Goal: Information Seeking & Learning: Learn about a topic

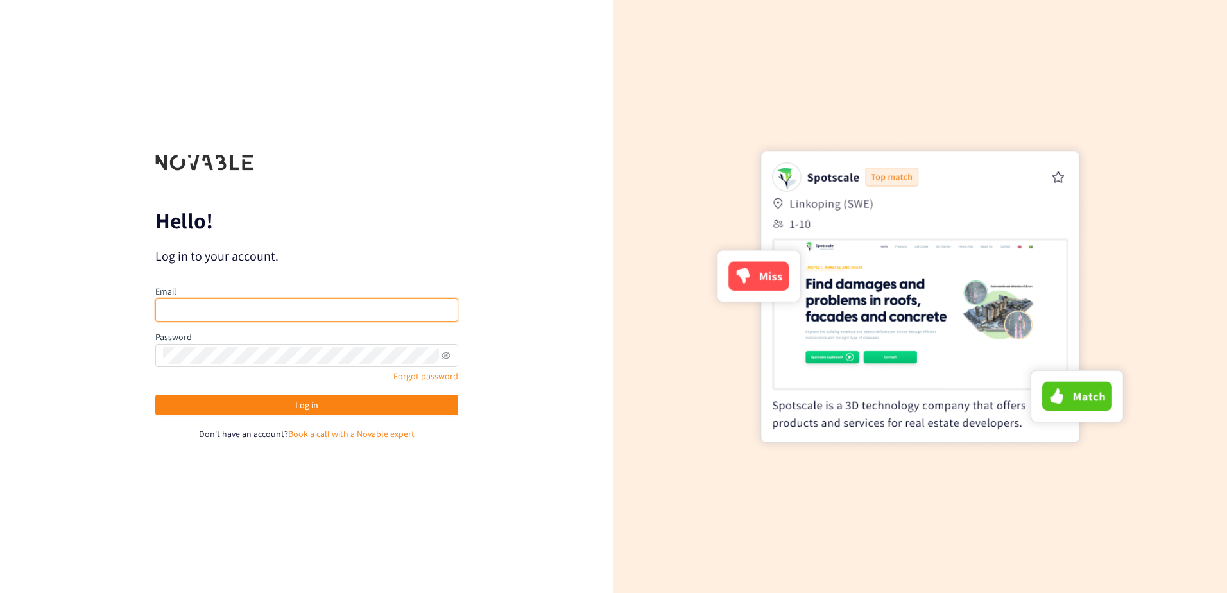
click at [326, 313] on input "email" at bounding box center [306, 309] width 303 height 23
type input "[EMAIL_ADDRESS][DOMAIN_NAME]"
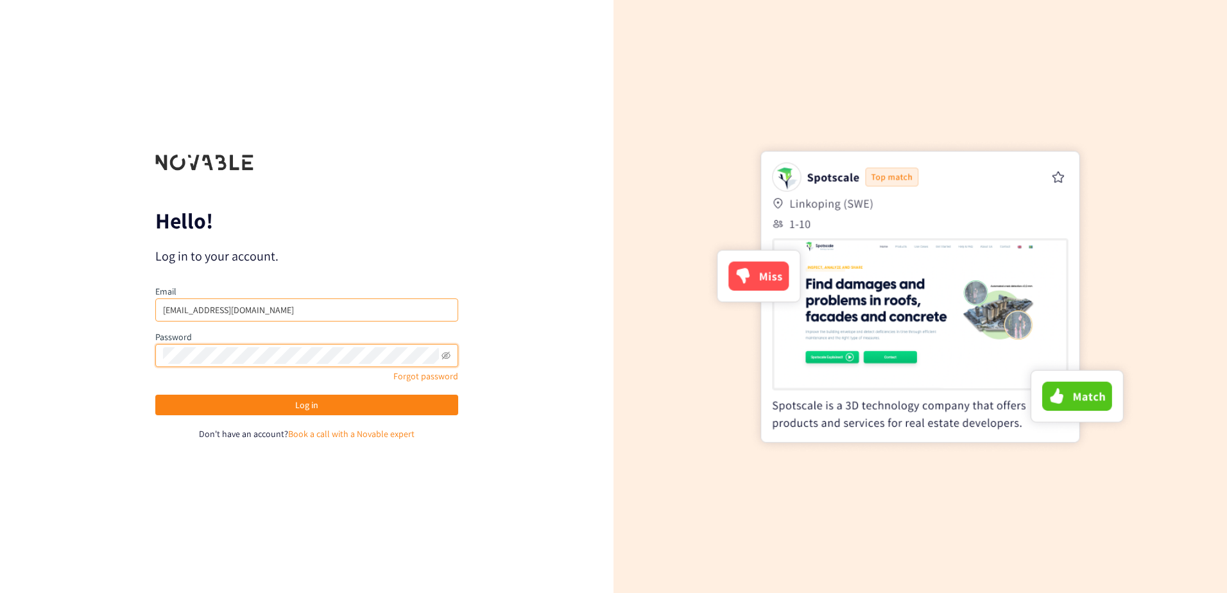
click at [155, 395] on button "Log in" at bounding box center [306, 405] width 303 height 21
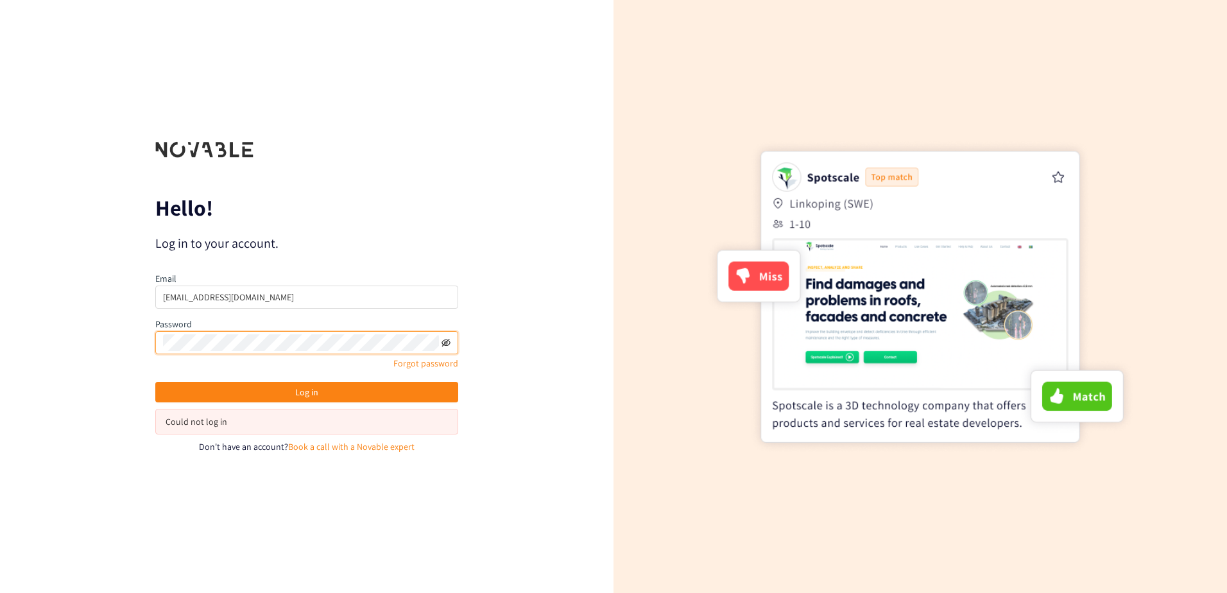
click at [445, 345] on icon "eye-invisible" at bounding box center [446, 342] width 9 height 9
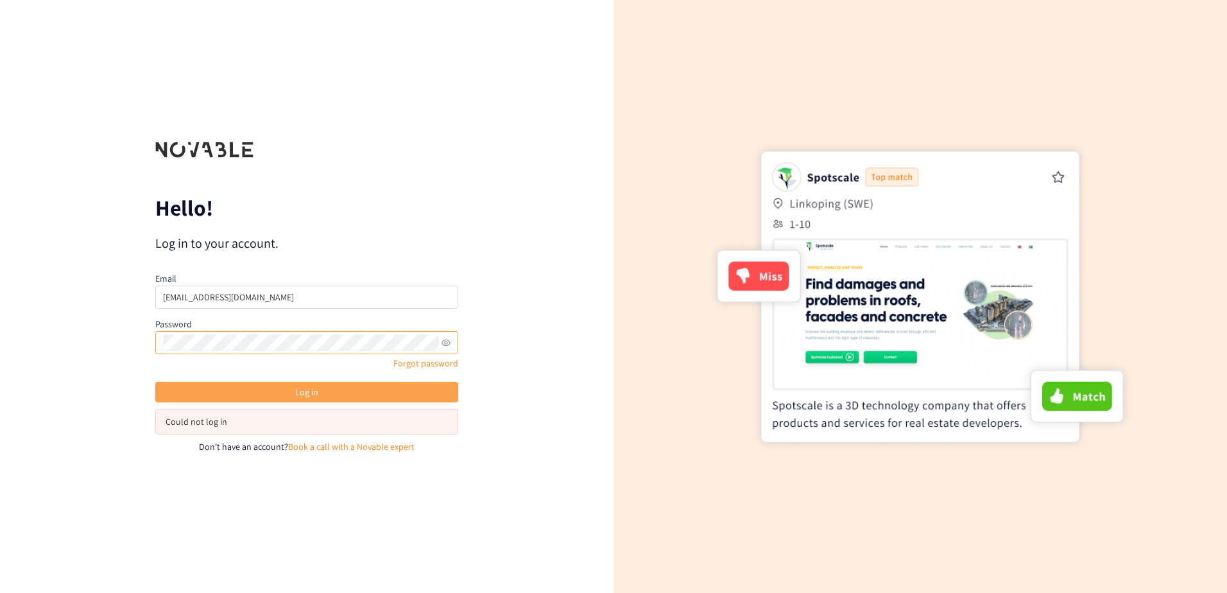
click at [307, 392] on span "Log in" at bounding box center [306, 392] width 23 height 14
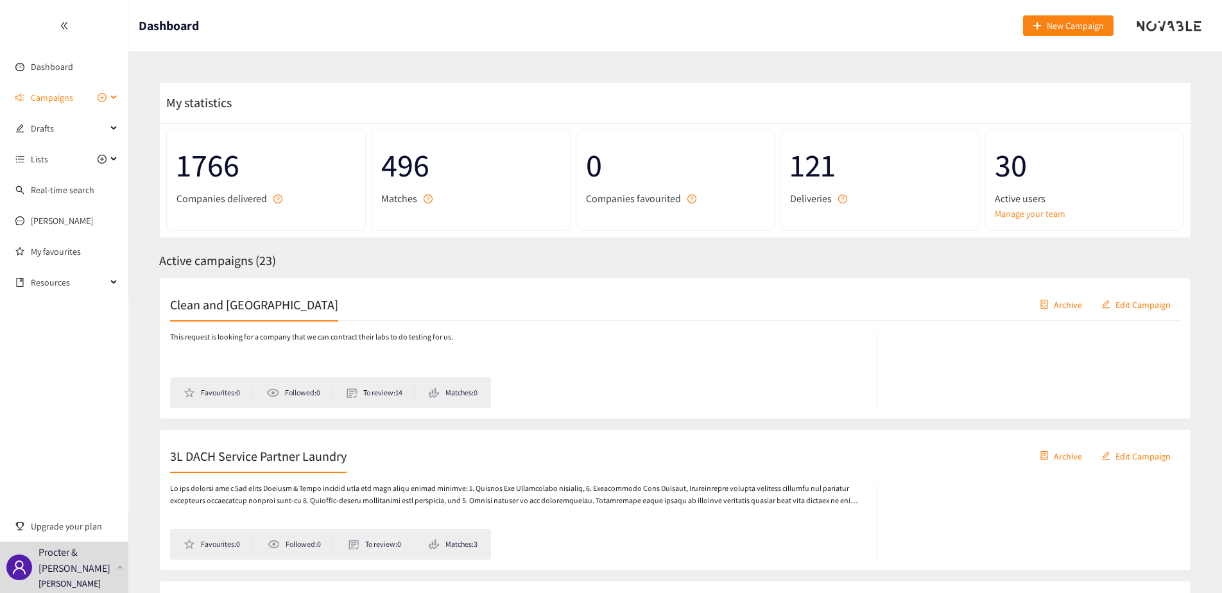
click at [114, 93] on div "Campaigns" at bounding box center [64, 98] width 128 height 26
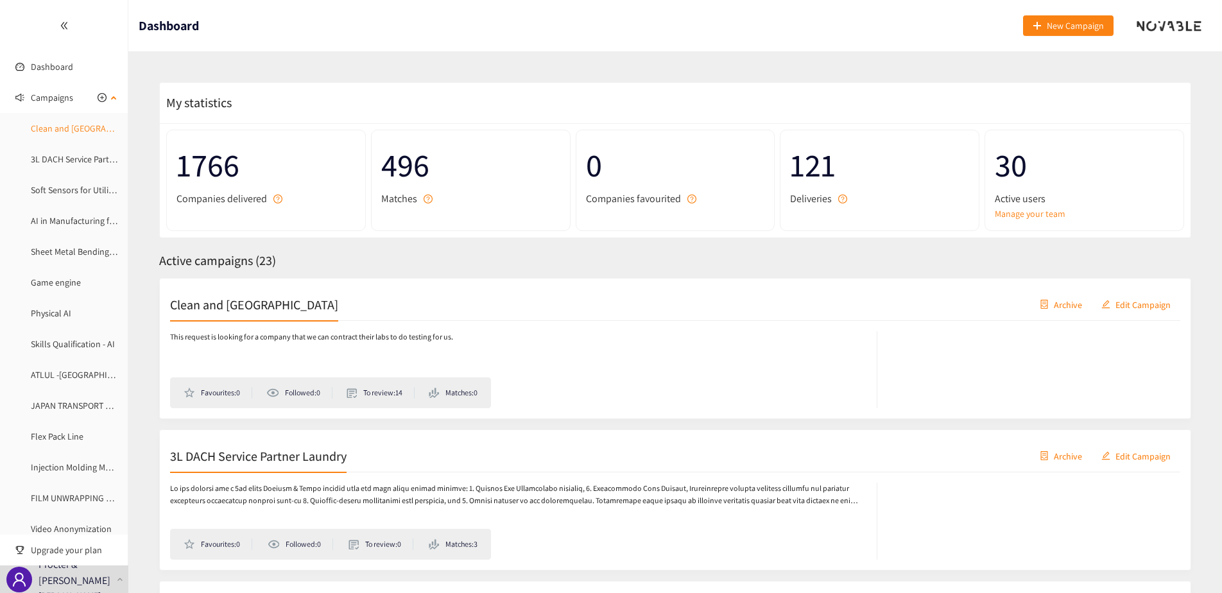
click at [74, 134] on link "Clean and [GEOGRAPHIC_DATA]" at bounding box center [91, 129] width 120 height 12
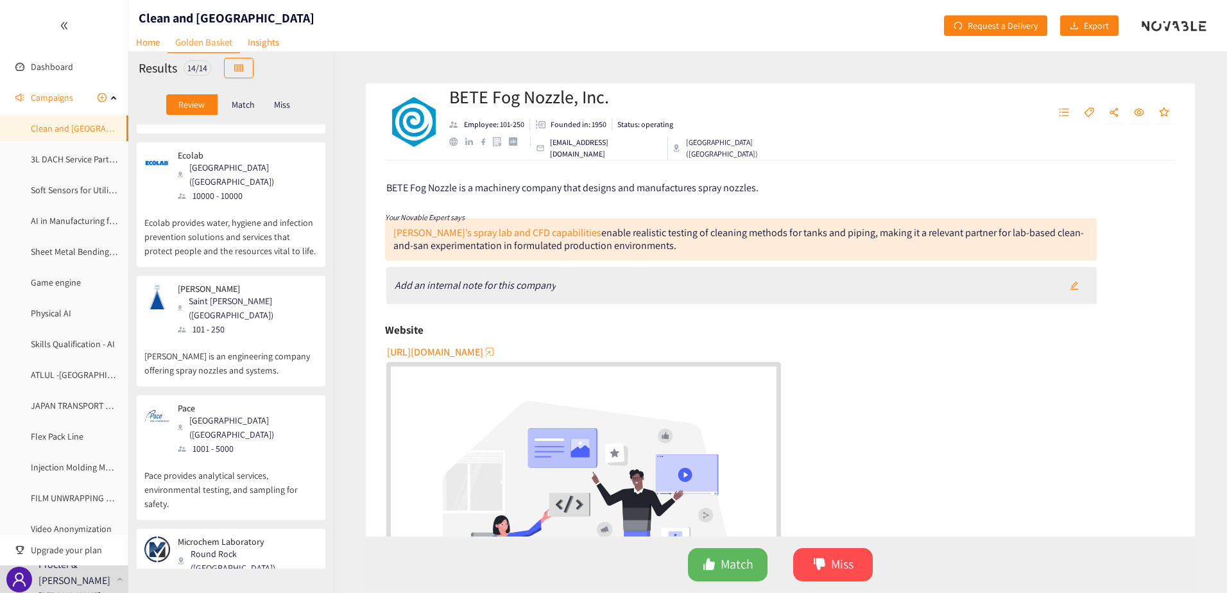
scroll to position [229, 0]
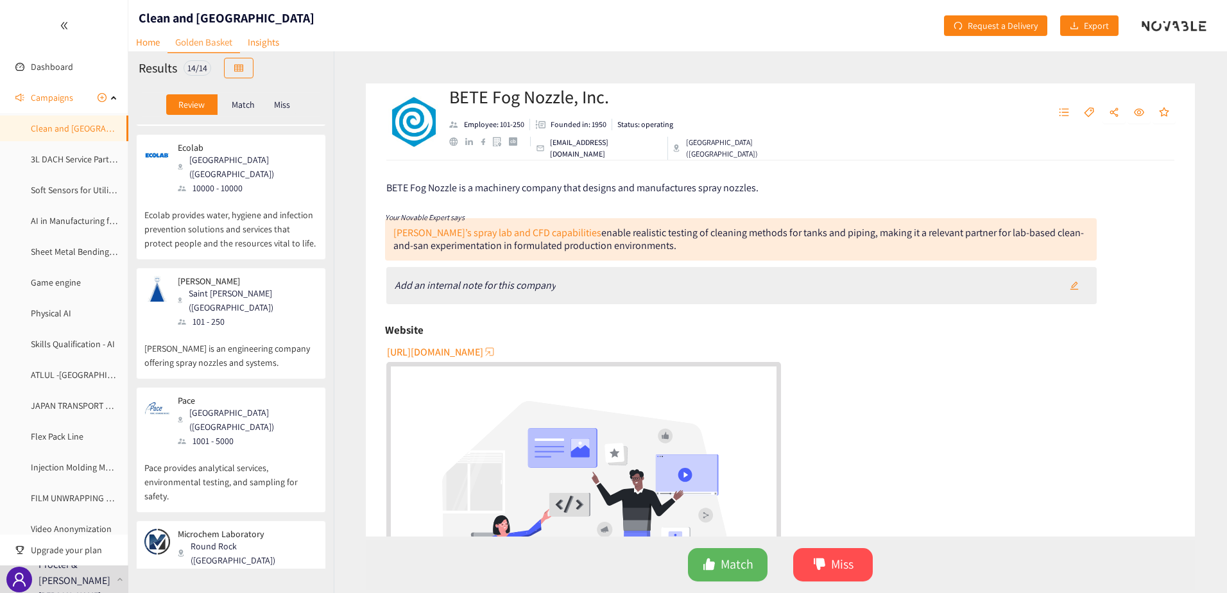
click at [209, 329] on p "[PERSON_NAME] is an engineering company offering spray nozzles and systems." at bounding box center [230, 349] width 173 height 41
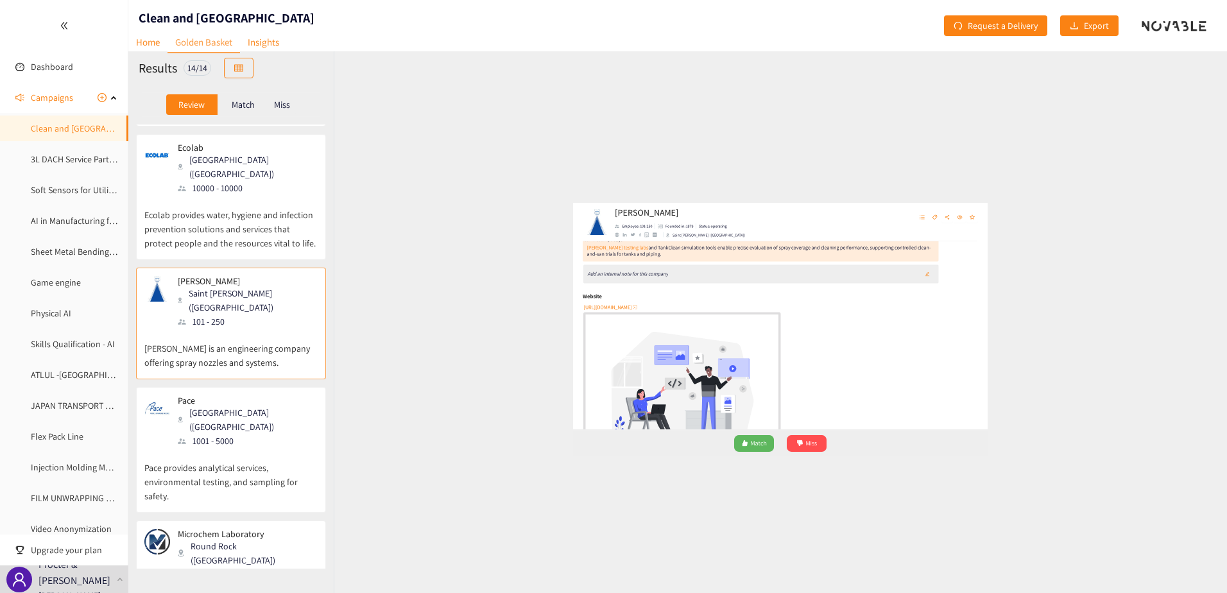
scroll to position [0, 0]
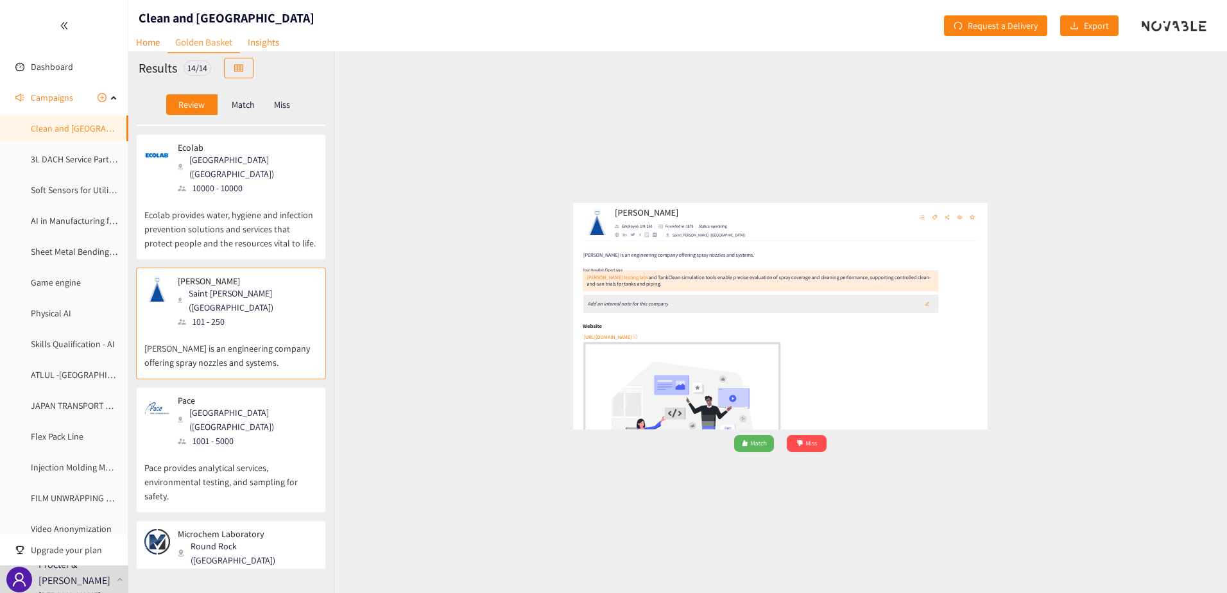
click at [259, 207] on p "Ecolab provides water, hygiene and infection prevention solutions and services …" at bounding box center [230, 222] width 173 height 55
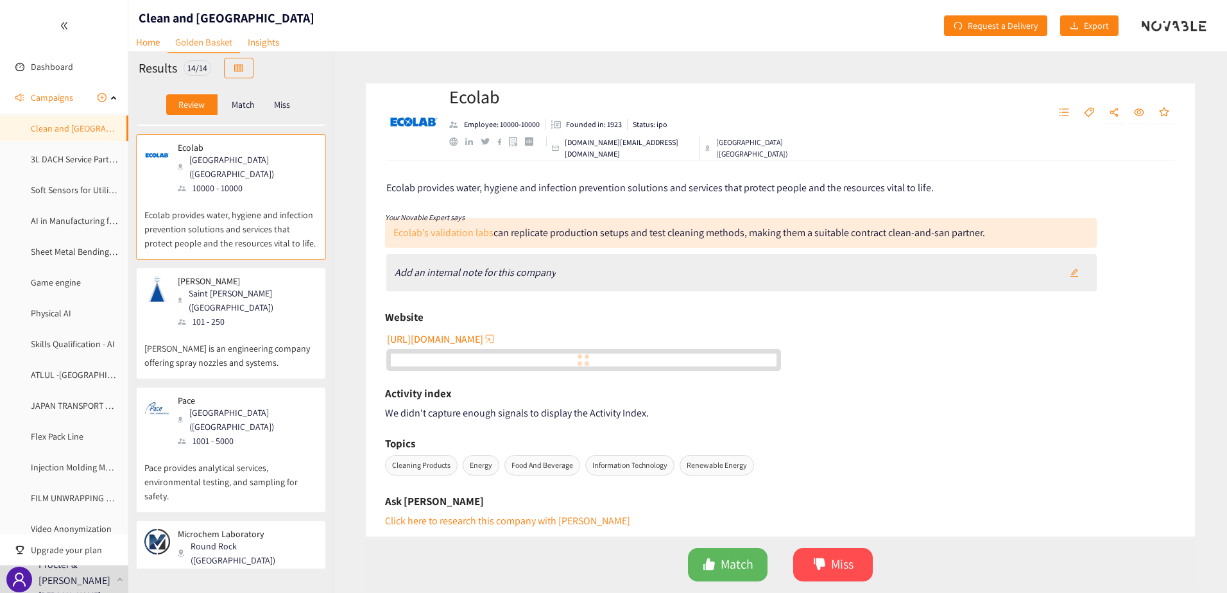
click at [429, 231] on a&f "Ecolab’s validation labs" at bounding box center [443, 232] width 100 height 13
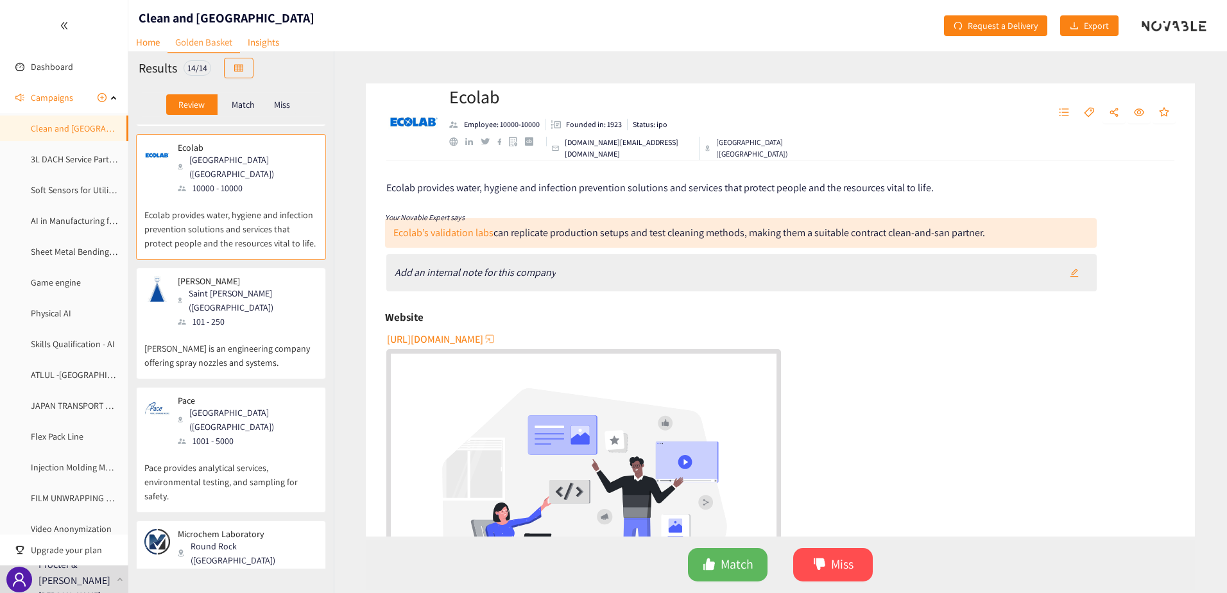
click at [232, 276] on p "[PERSON_NAME]" at bounding box center [243, 281] width 131 height 10
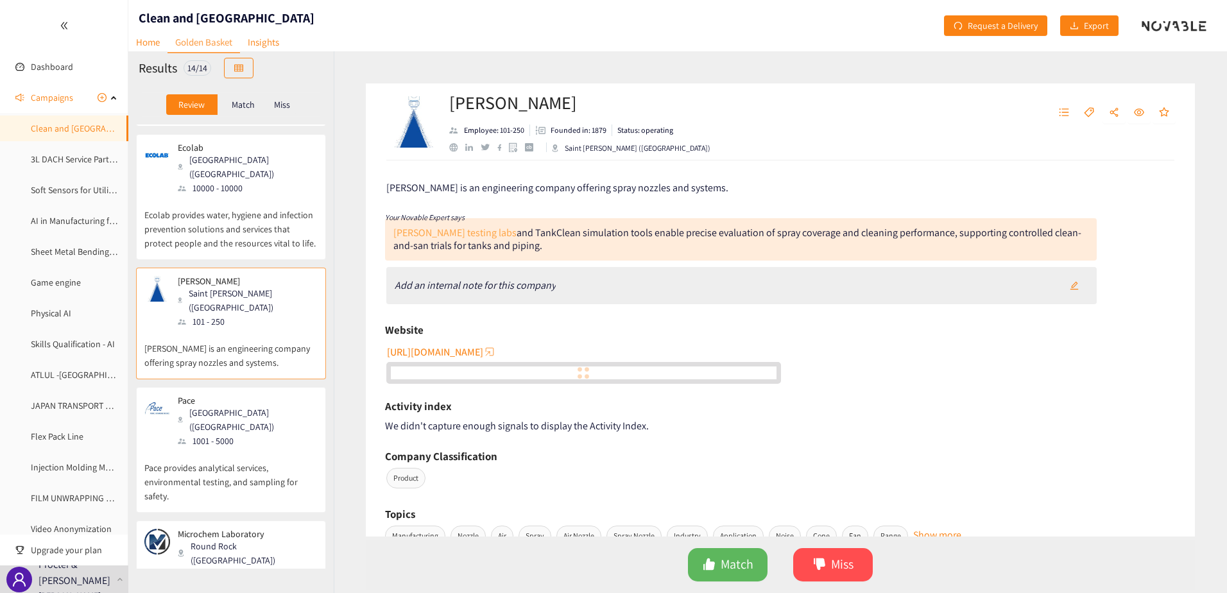
click at [459, 227] on link "[PERSON_NAME] testing labs" at bounding box center [454, 232] width 123 height 13
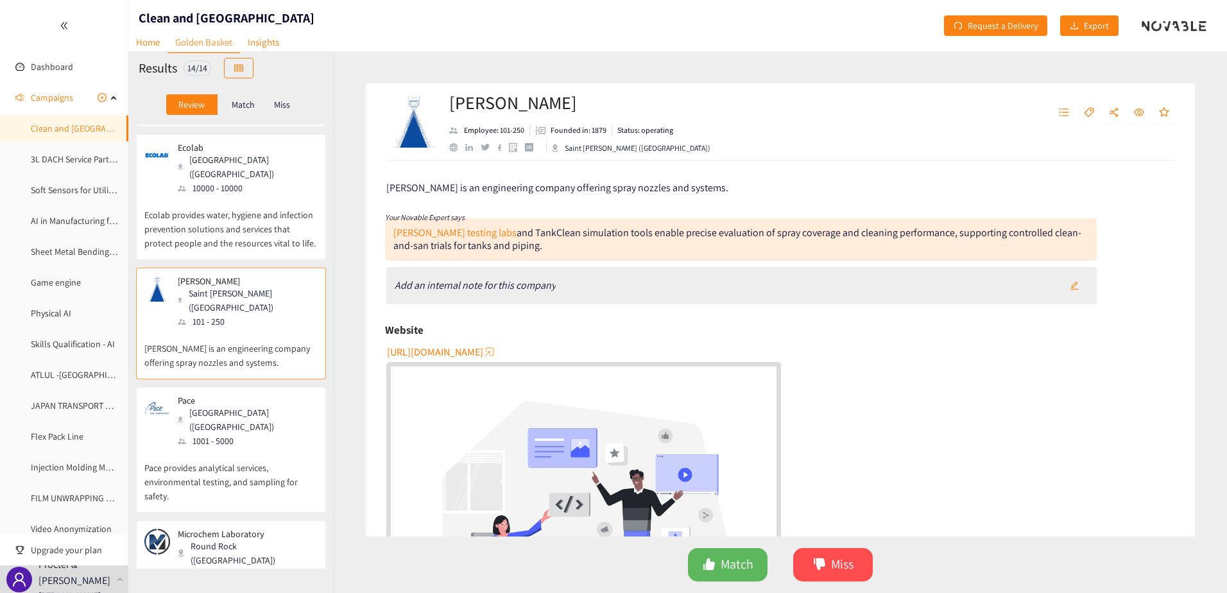
click at [192, 434] on div "1001 - 5000" at bounding box center [247, 441] width 139 height 14
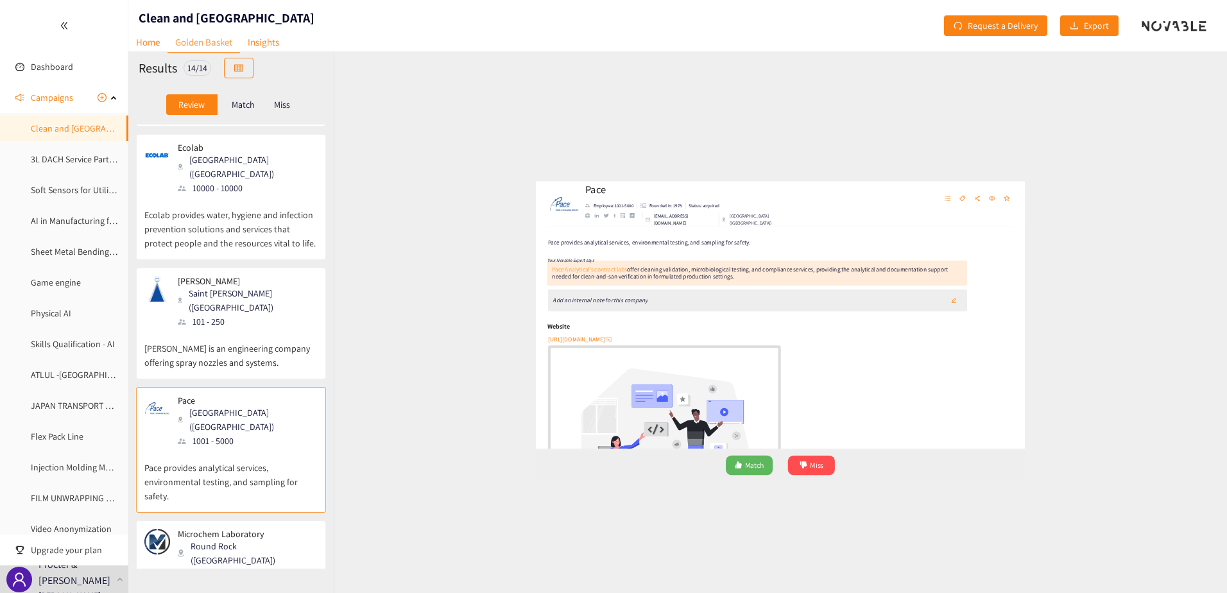
click at [467, 236] on link "Pace Analytical’s contract labs" at bounding box center [456, 232] width 127 height 13
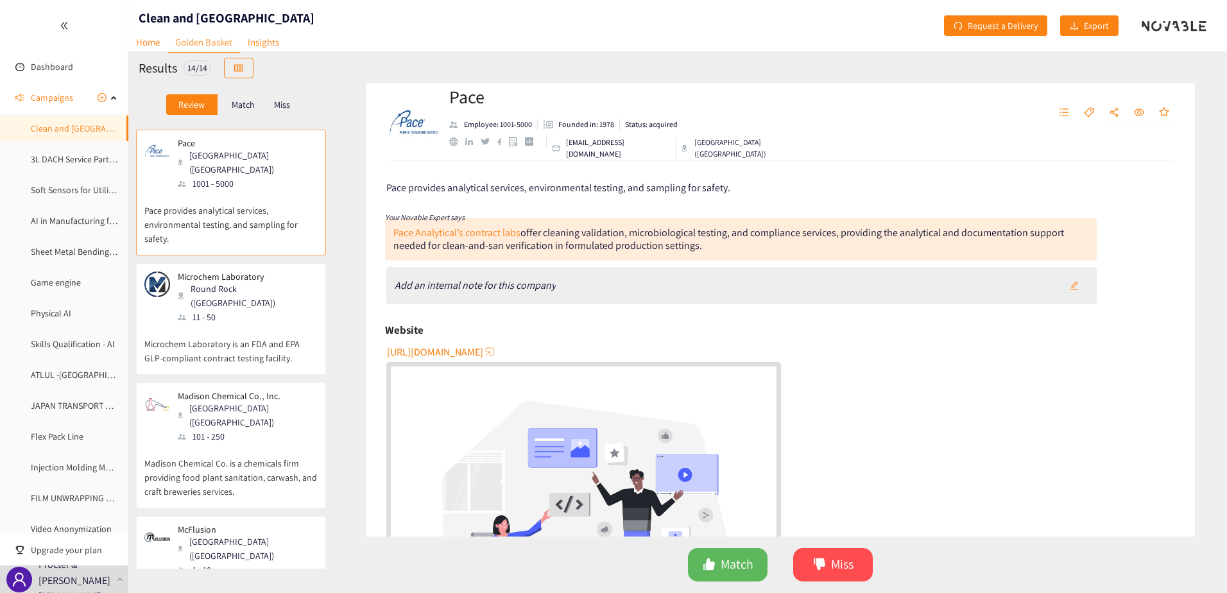
scroll to position [526, 0]
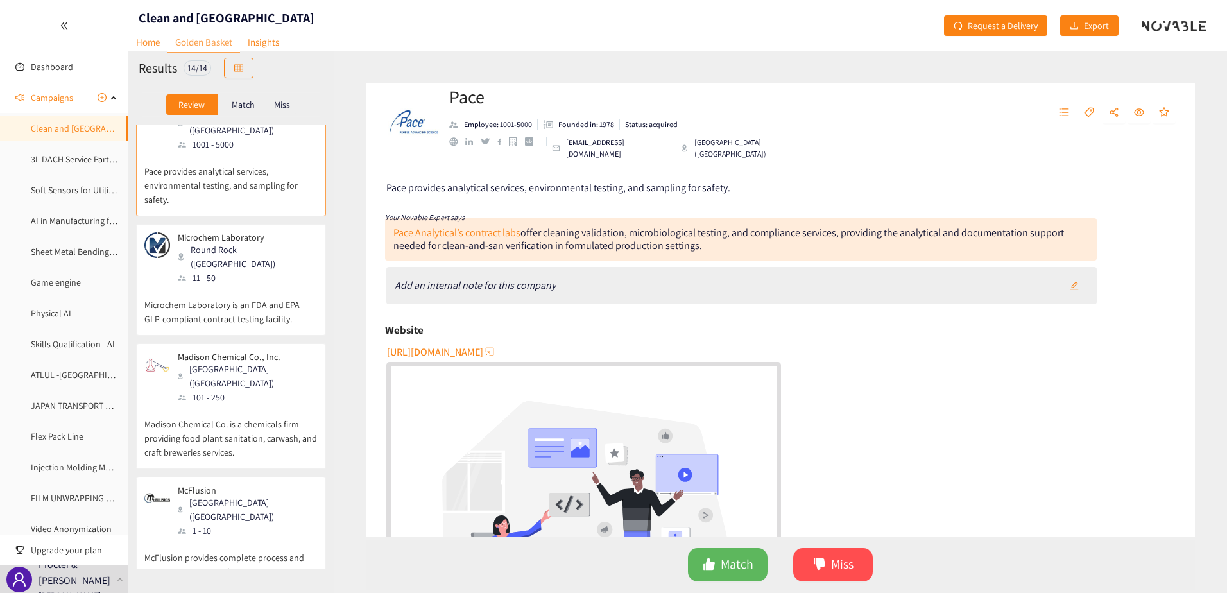
click at [206, 271] on div "11 - 50" at bounding box center [247, 278] width 139 height 14
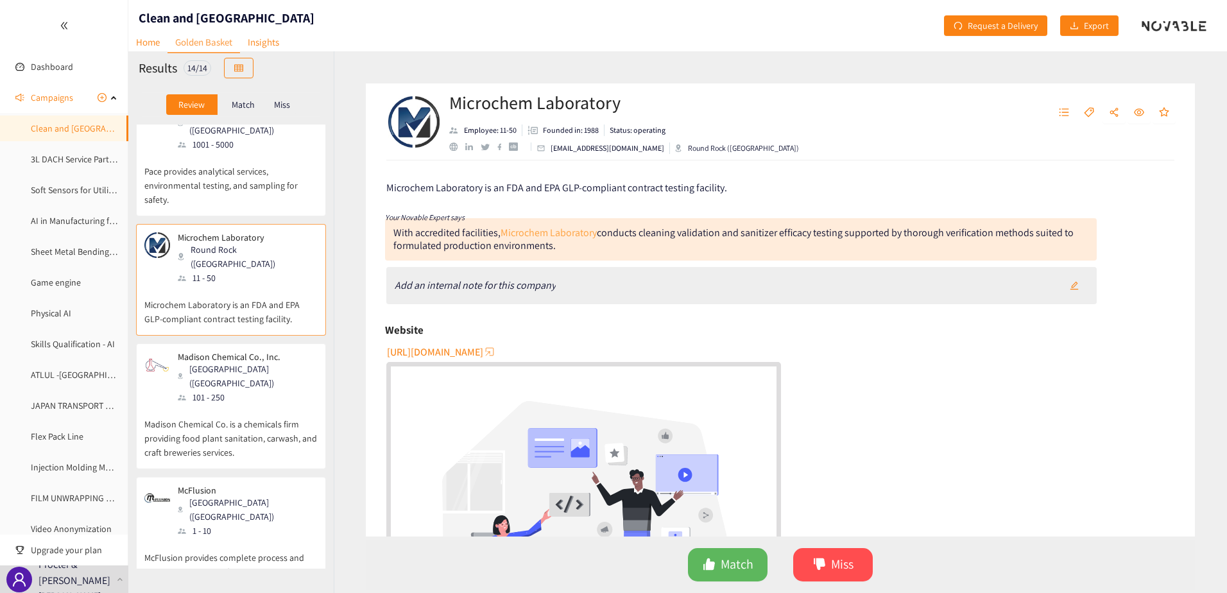
click at [572, 233] on link "Microchem Laboratory" at bounding box center [549, 232] width 96 height 13
click at [224, 390] on div "101 - 250" at bounding box center [247, 397] width 139 height 14
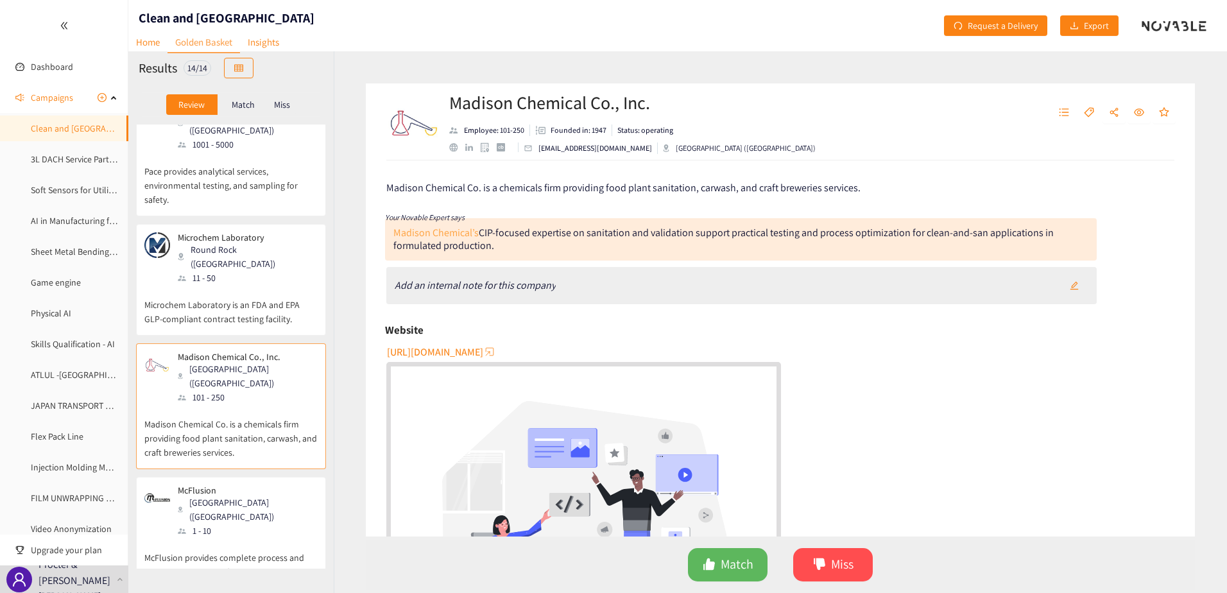
click at [452, 233] on link "Madison Chemical’s" at bounding box center [435, 232] width 85 height 13
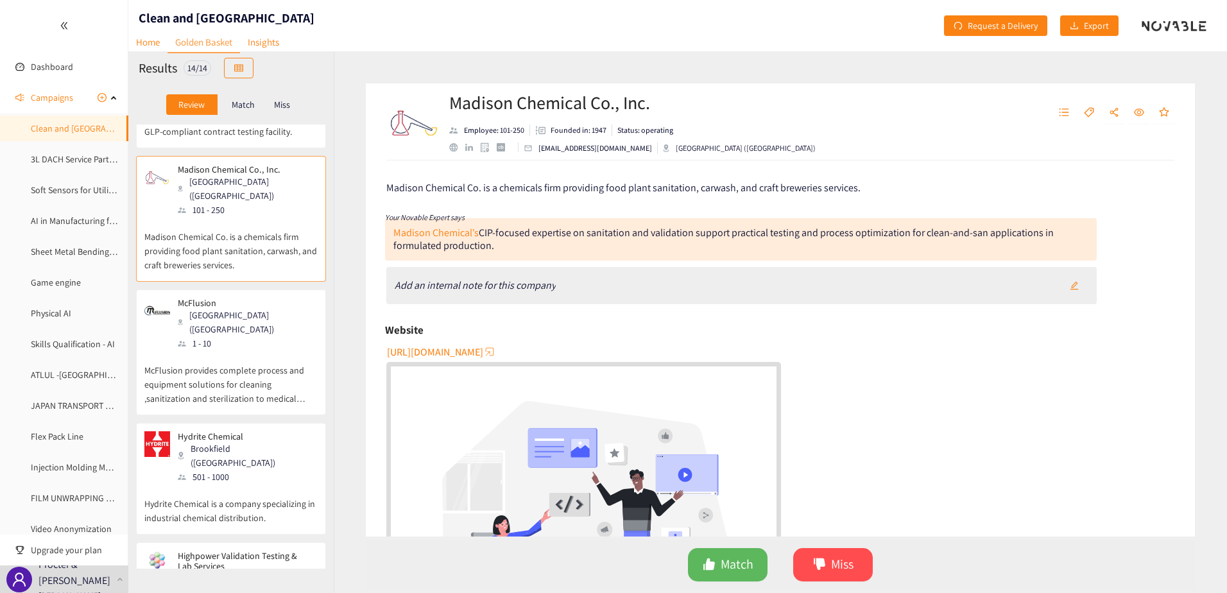
scroll to position [716, 0]
click at [202, 305] on div "[GEOGRAPHIC_DATA] ([GEOGRAPHIC_DATA])" at bounding box center [247, 319] width 139 height 28
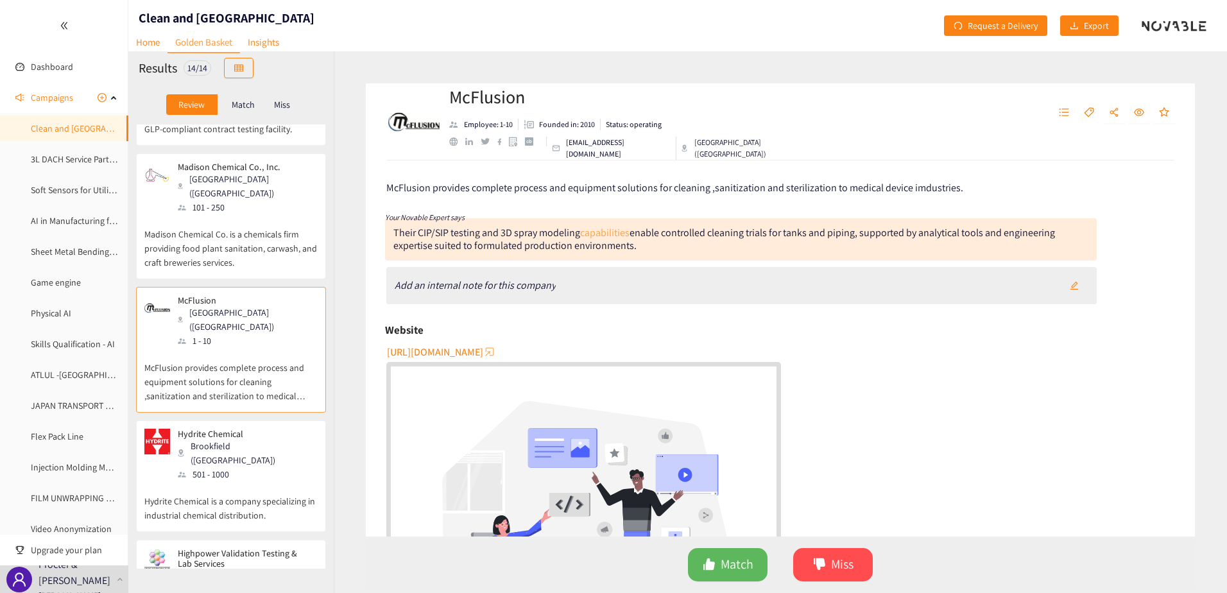
click at [603, 237] on link "capabilities" at bounding box center [604, 232] width 49 height 13
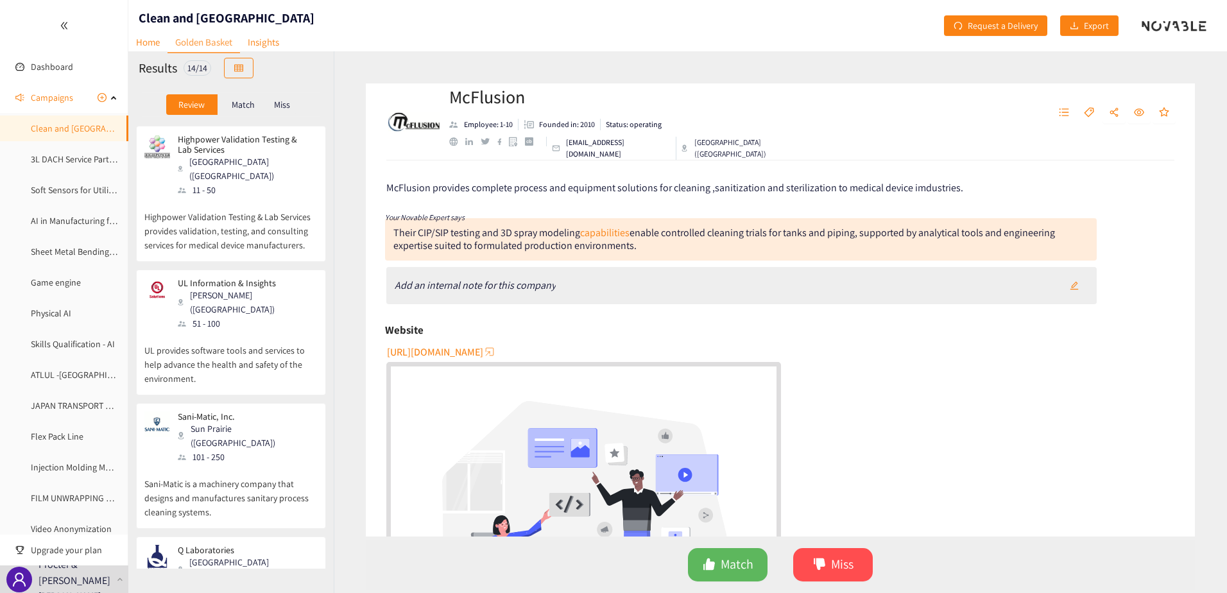
scroll to position [1138, 0]
